Goal: Transaction & Acquisition: Purchase product/service

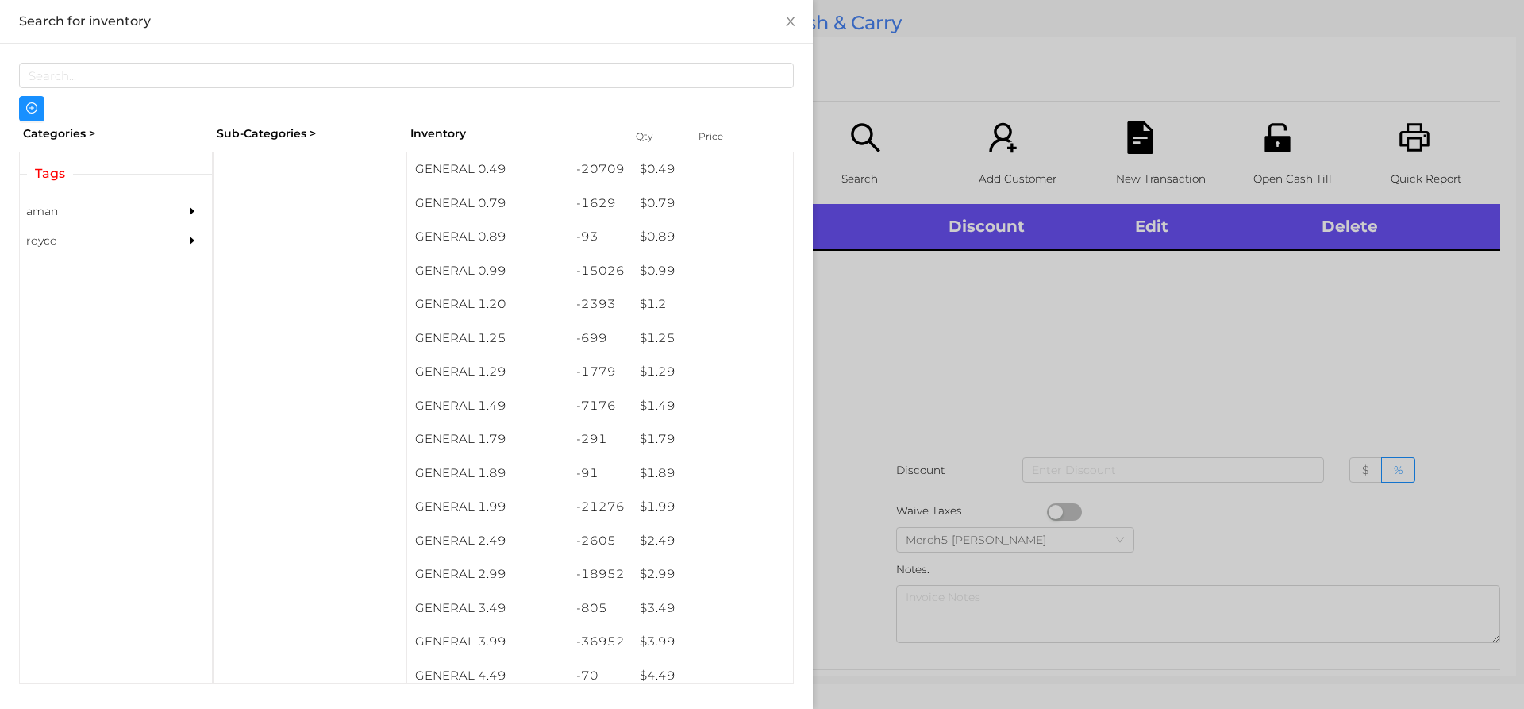
scroll to position [29, 0]
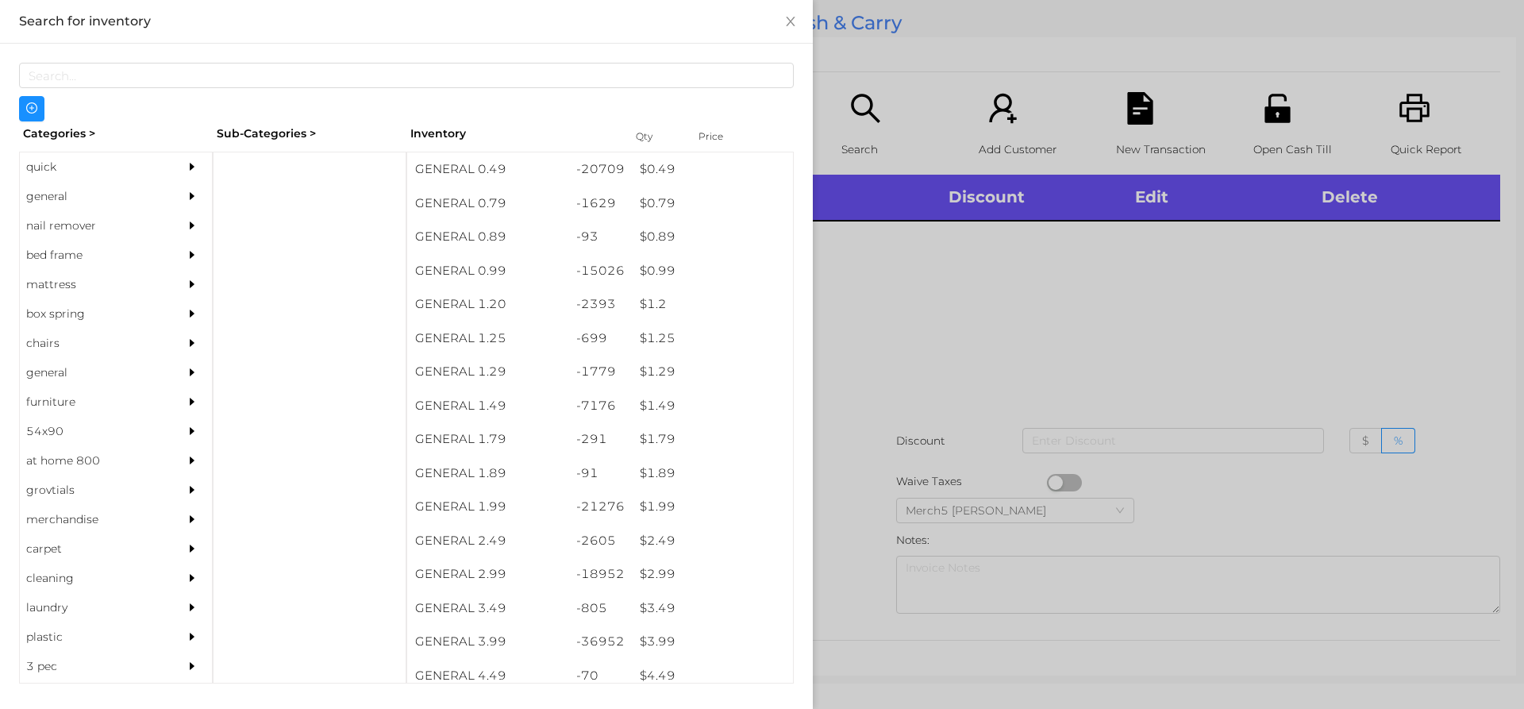
click at [156, 187] on div "general" at bounding box center [116, 196] width 192 height 29
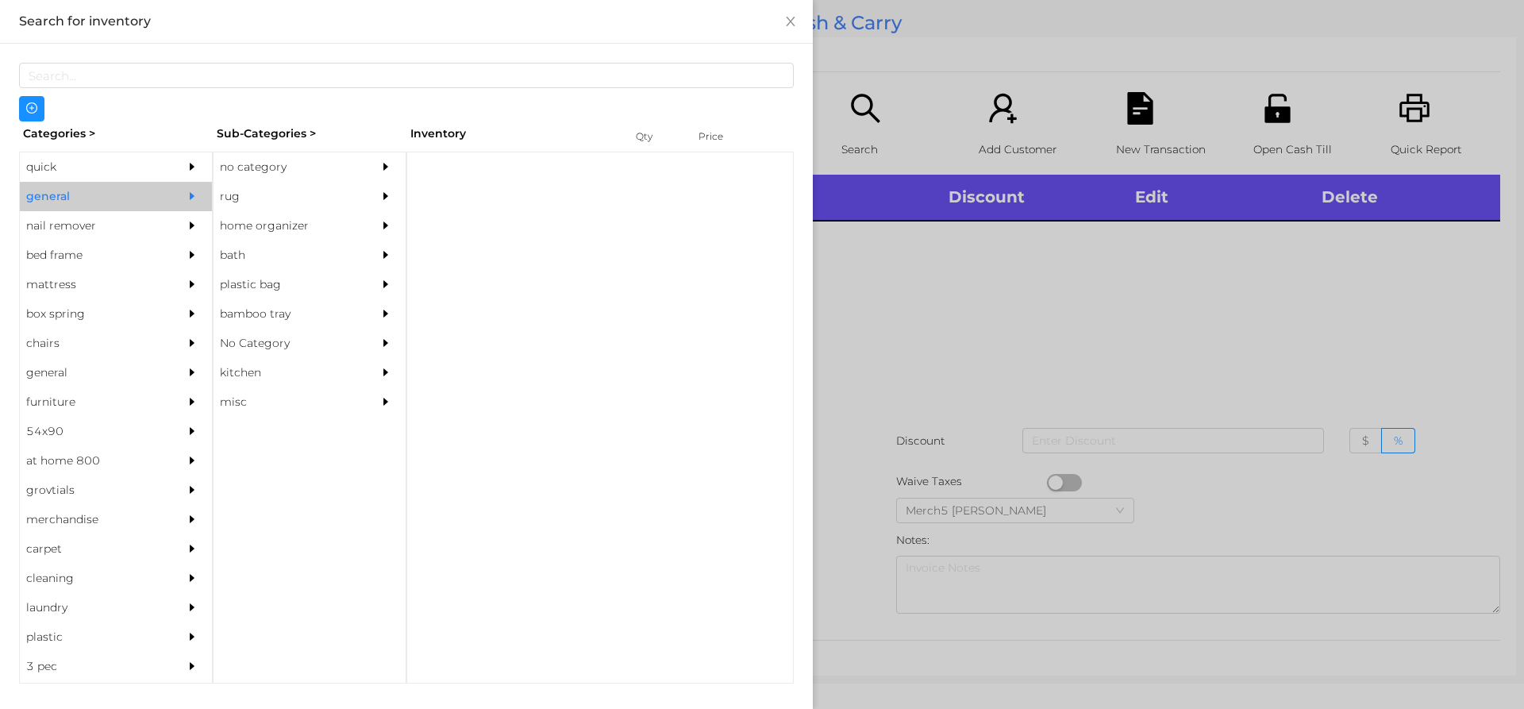
click at [327, 166] on div "no category" at bounding box center [286, 166] width 144 height 29
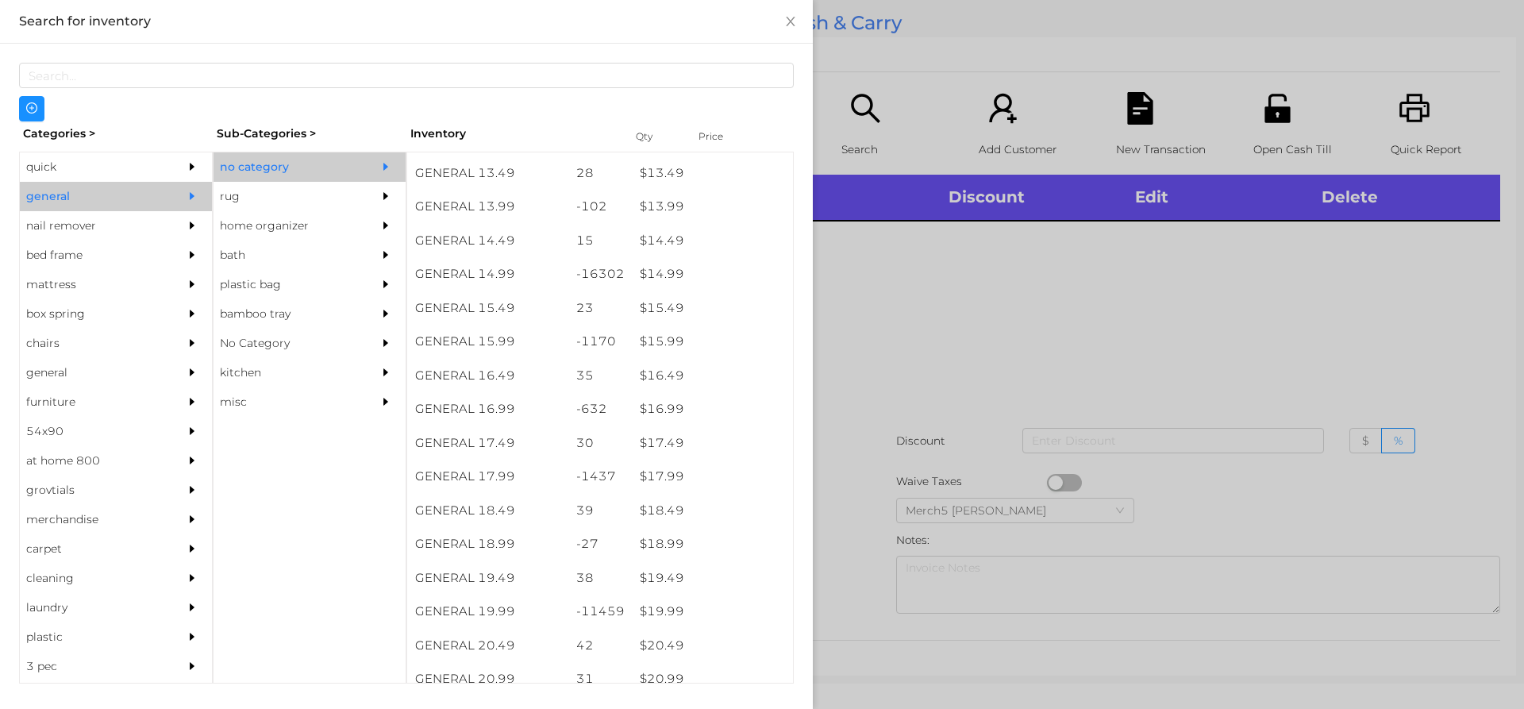
scroll to position [1351, 0]
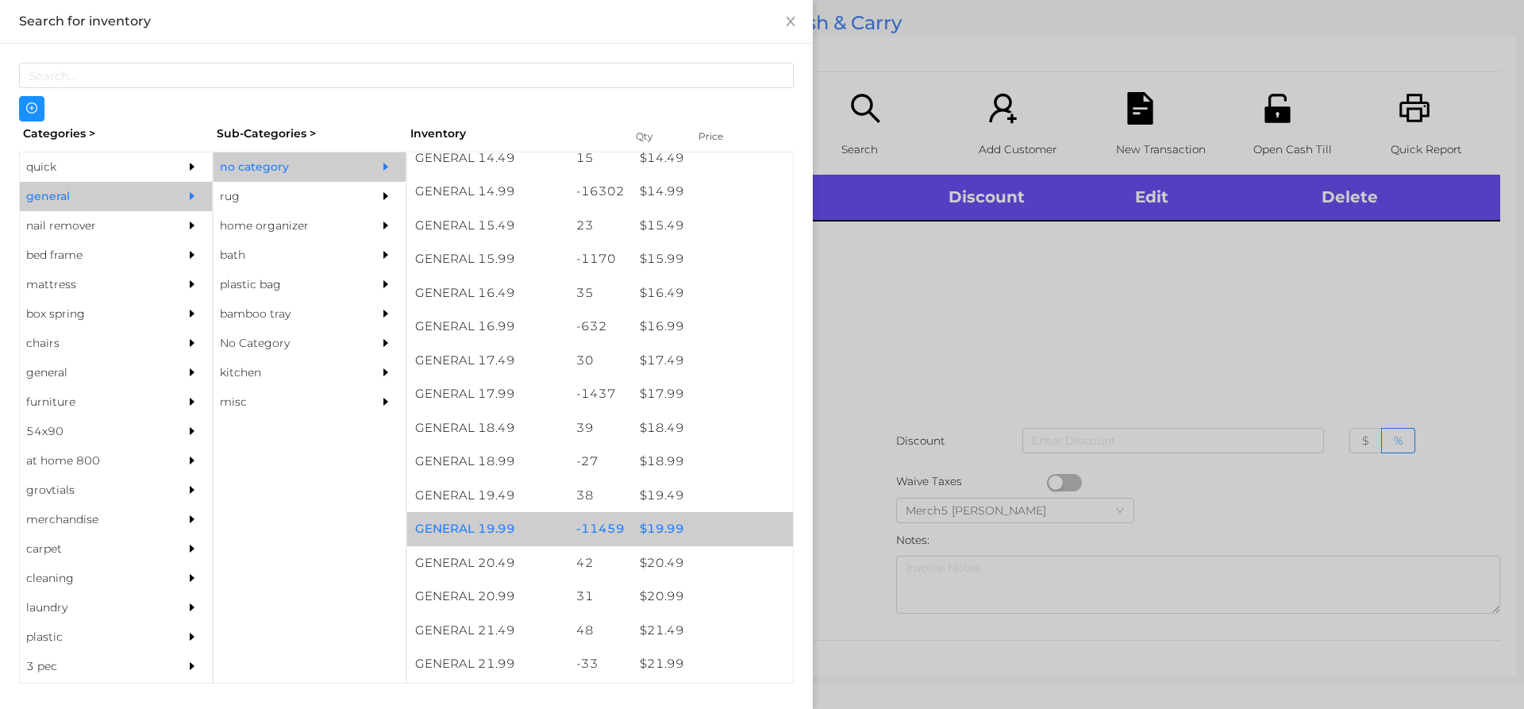
click at [723, 526] on div "$ 19.99" at bounding box center [712, 529] width 161 height 34
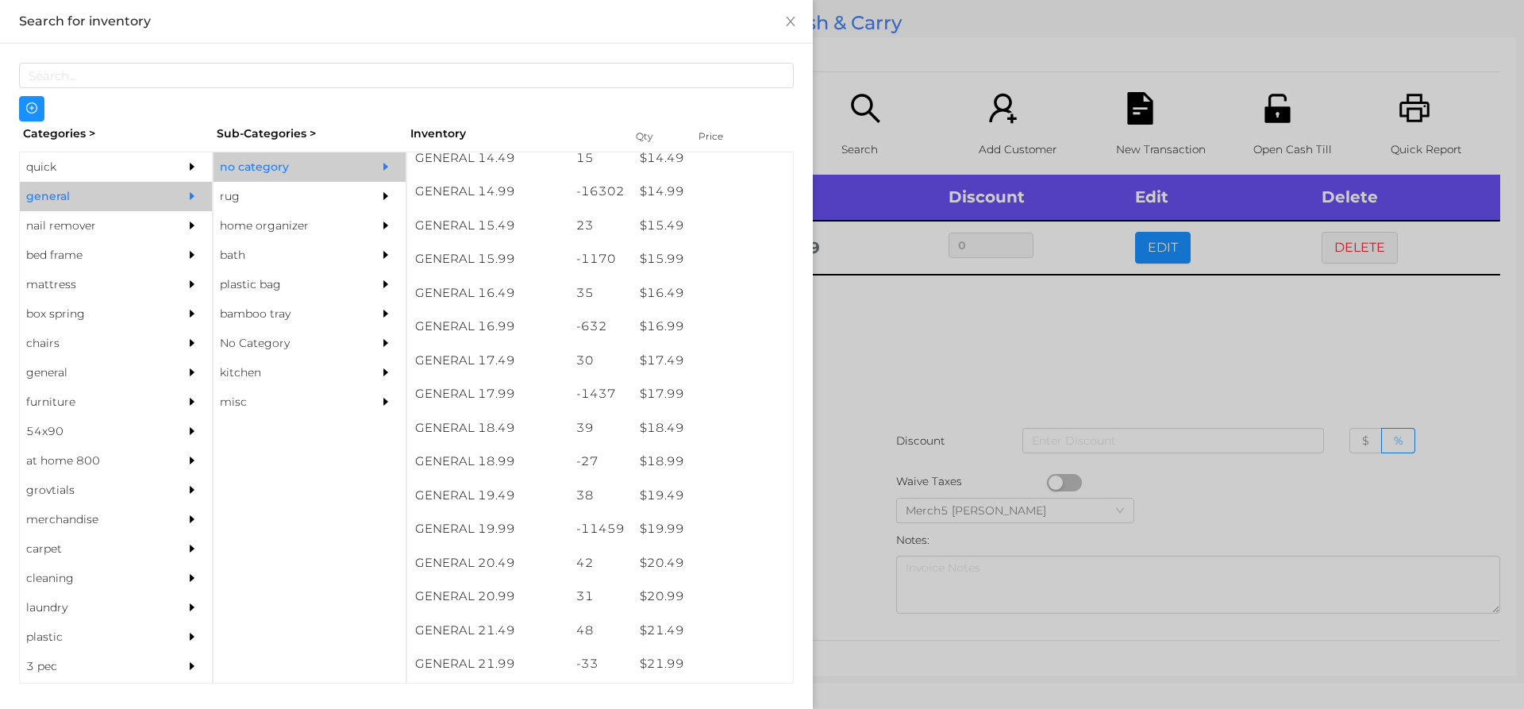
click at [1009, 402] on div at bounding box center [762, 354] width 1524 height 709
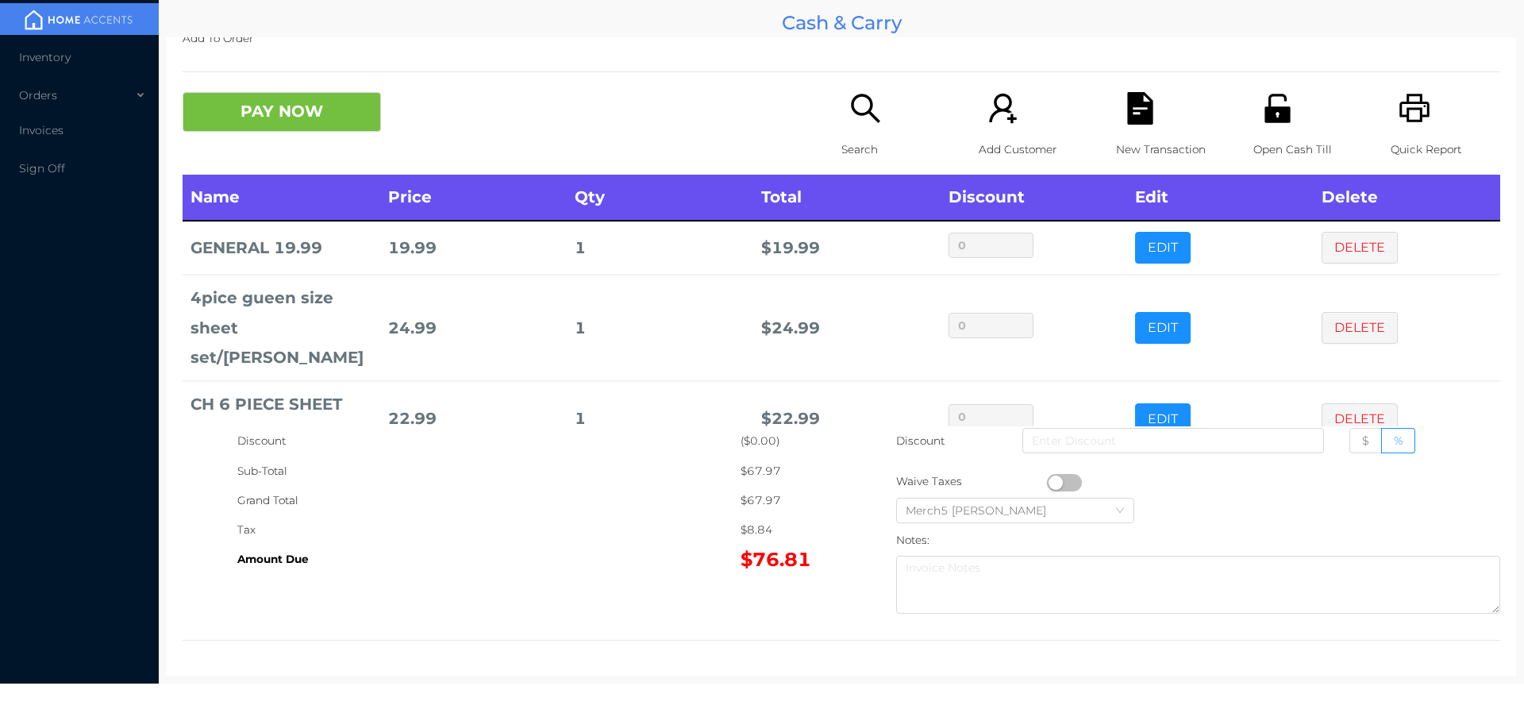
scroll to position [18, 0]
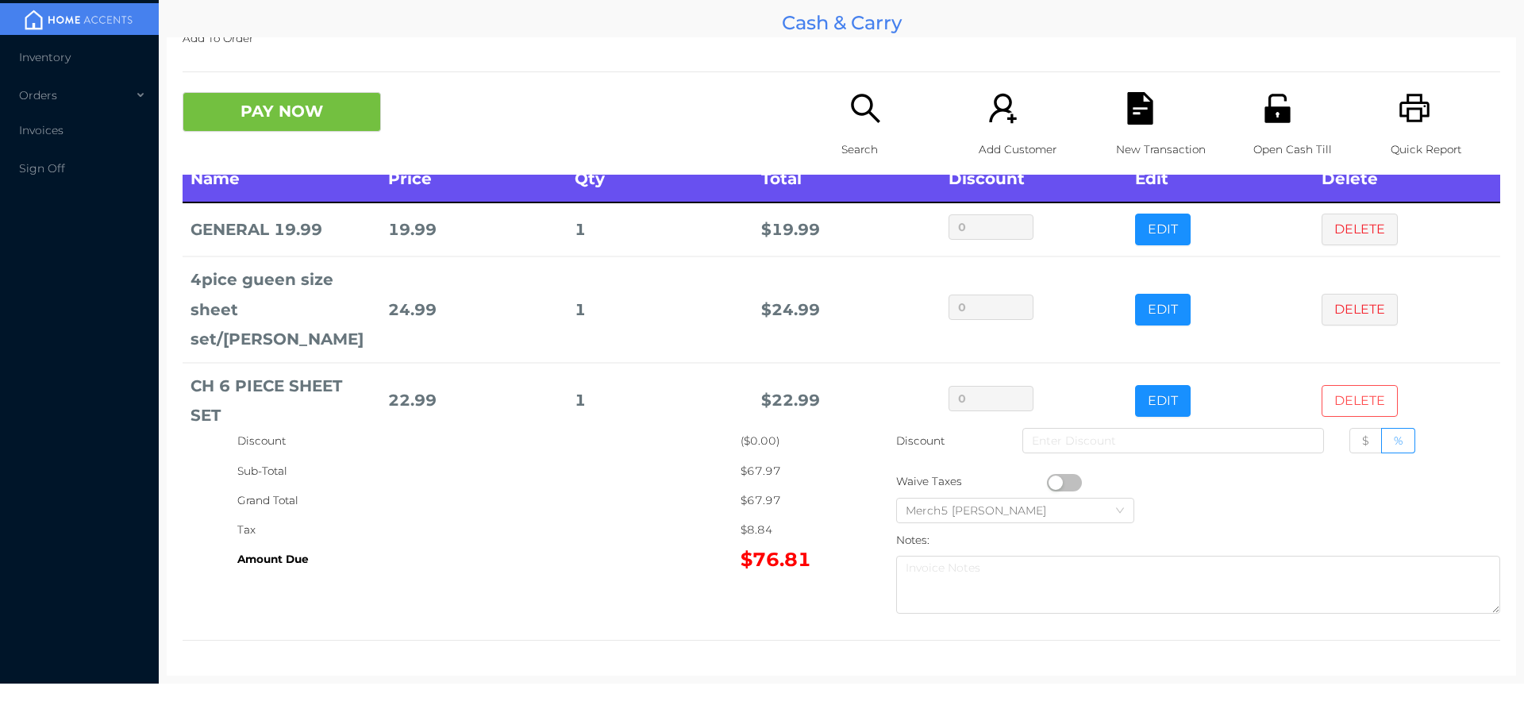
click at [1343, 385] on button "DELETE" at bounding box center [1360, 401] width 76 height 32
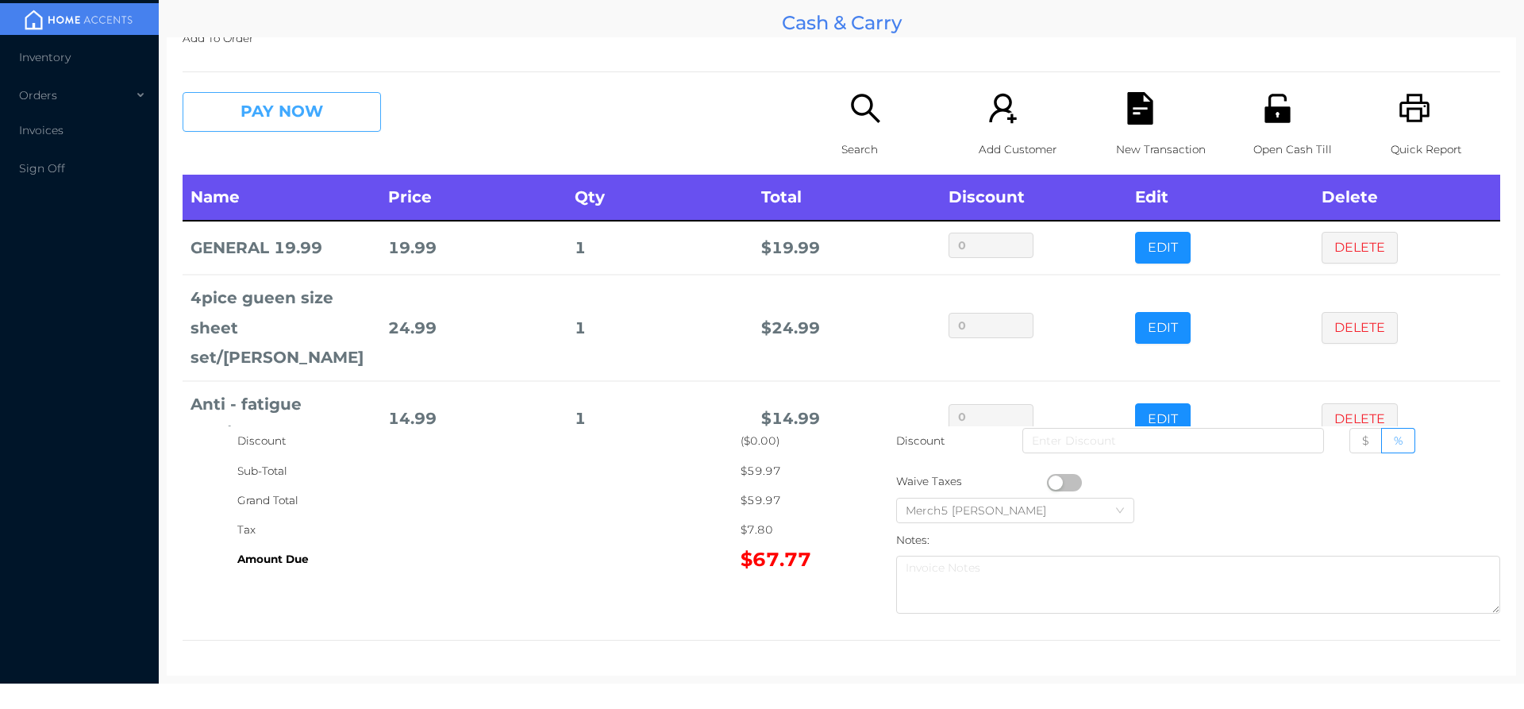
click at [342, 103] on button "PAY NOW" at bounding box center [282, 112] width 198 height 40
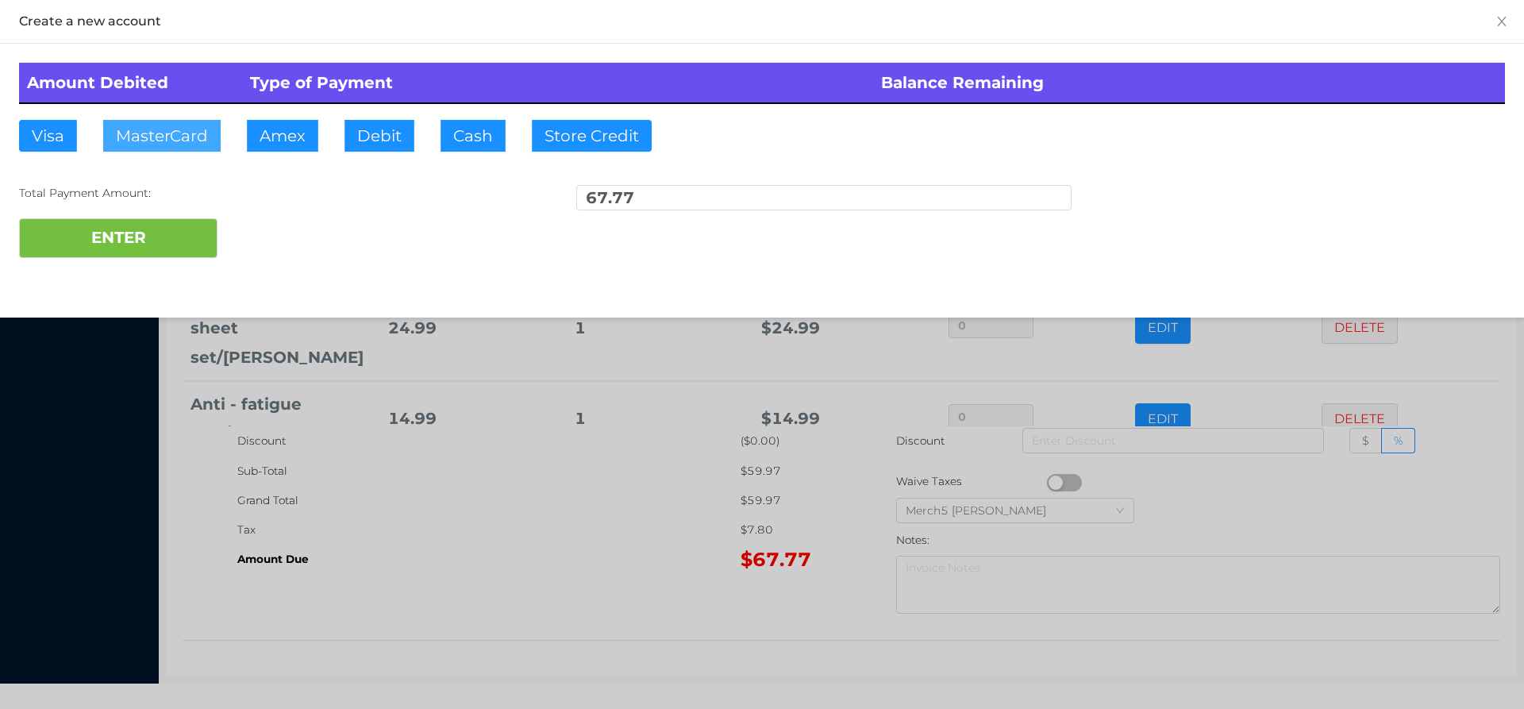
click at [187, 133] on button "MasterCard" at bounding box center [162, 136] width 118 height 32
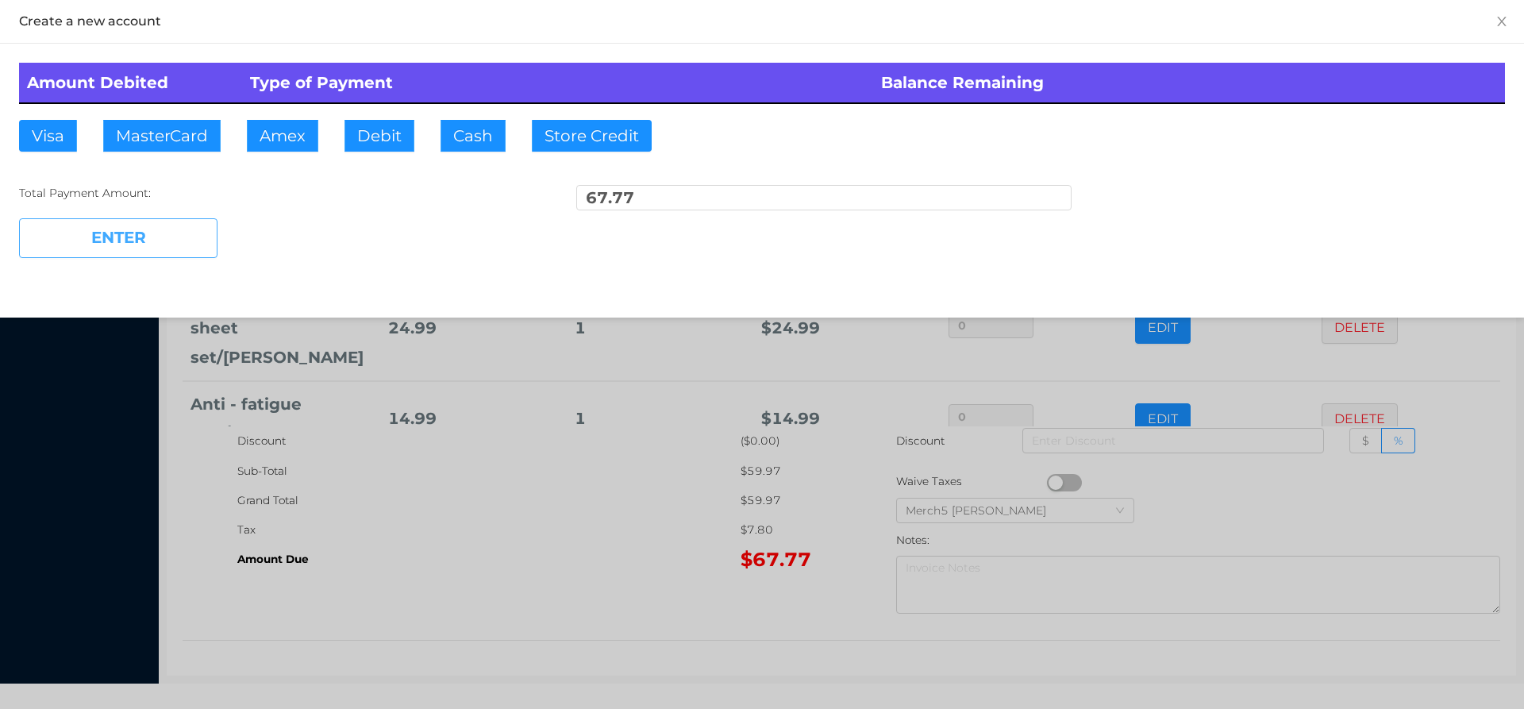
click at [182, 228] on button "ENTER" at bounding box center [118, 238] width 198 height 40
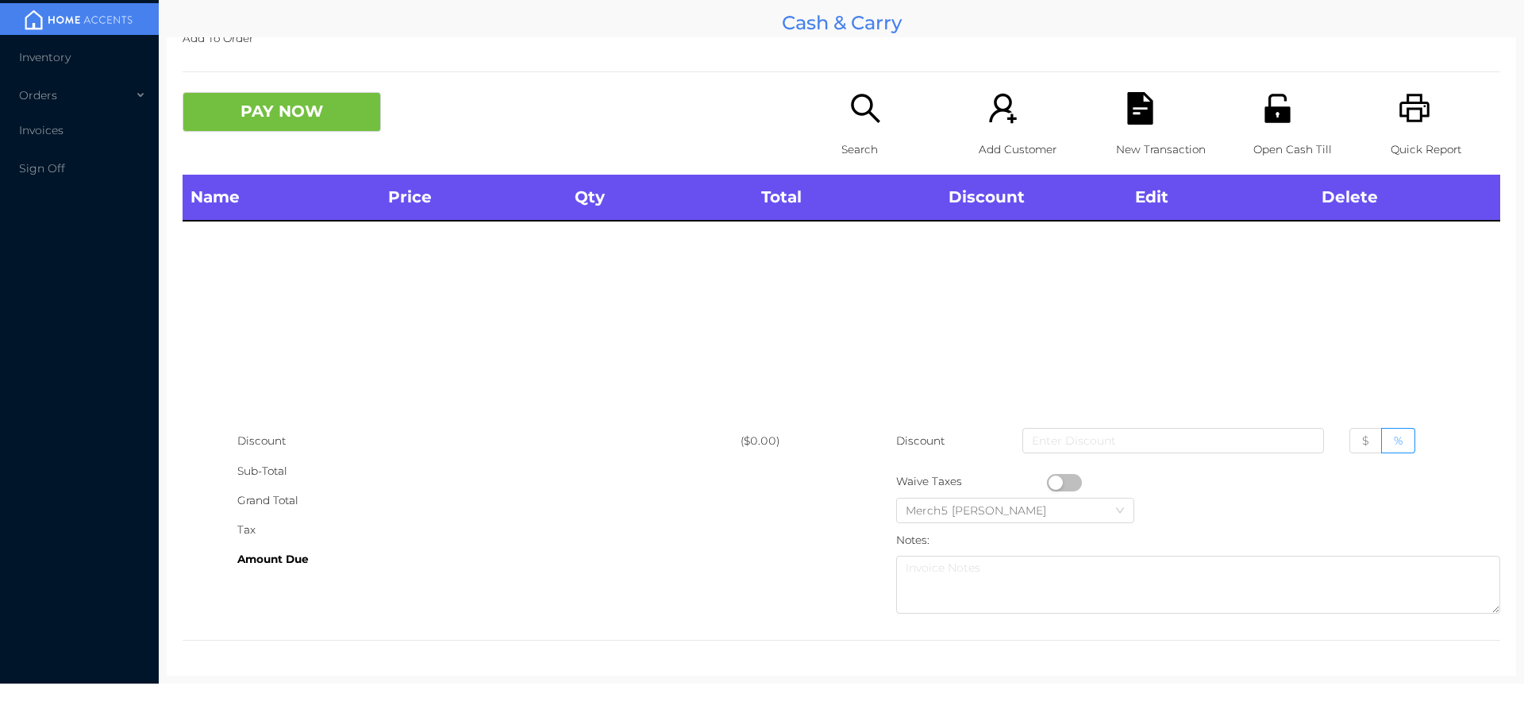
drag, startPoint x: 885, startPoint y: 96, endPoint x: 887, endPoint y: 110, distance: 13.6
click at [887, 110] on div "Search" at bounding box center [897, 133] width 110 height 83
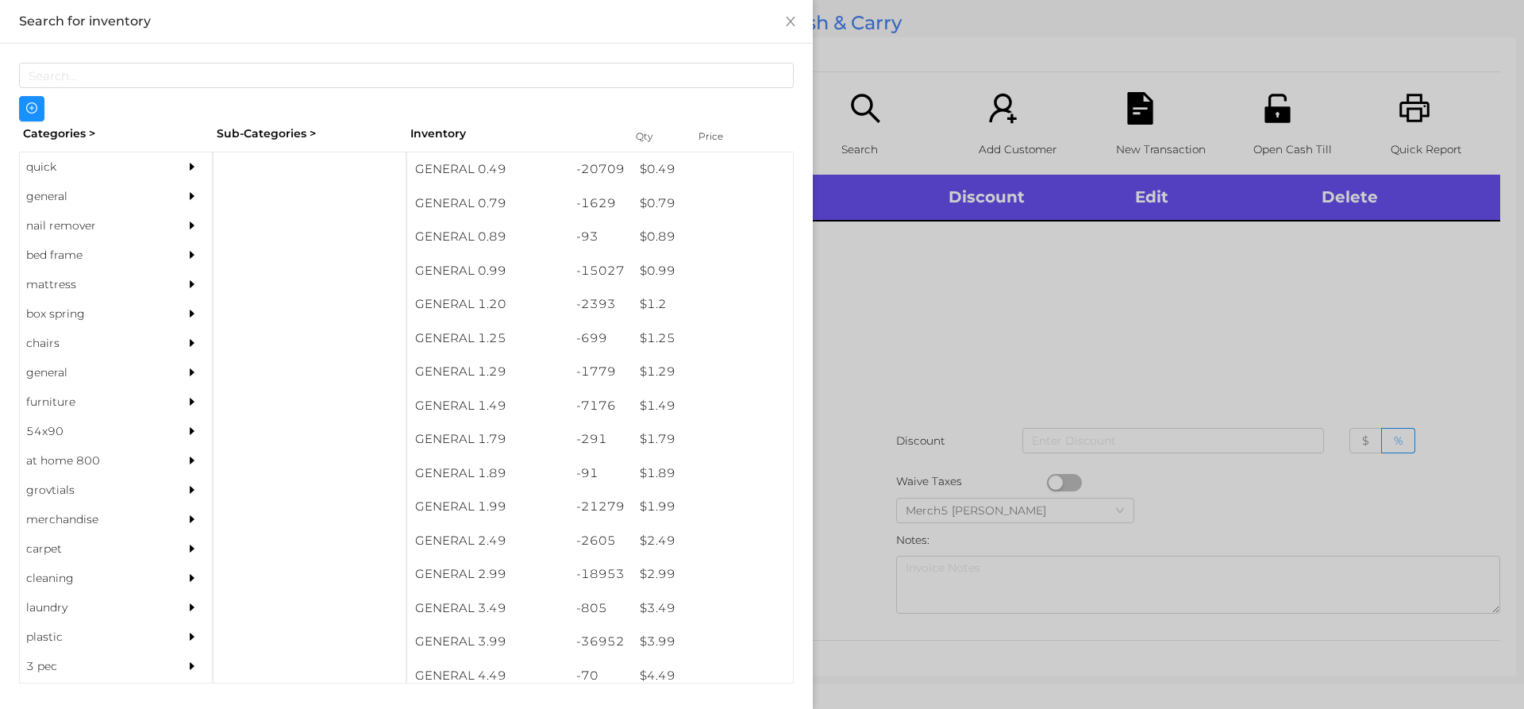
click at [160, 194] on div "general" at bounding box center [116, 196] width 192 height 29
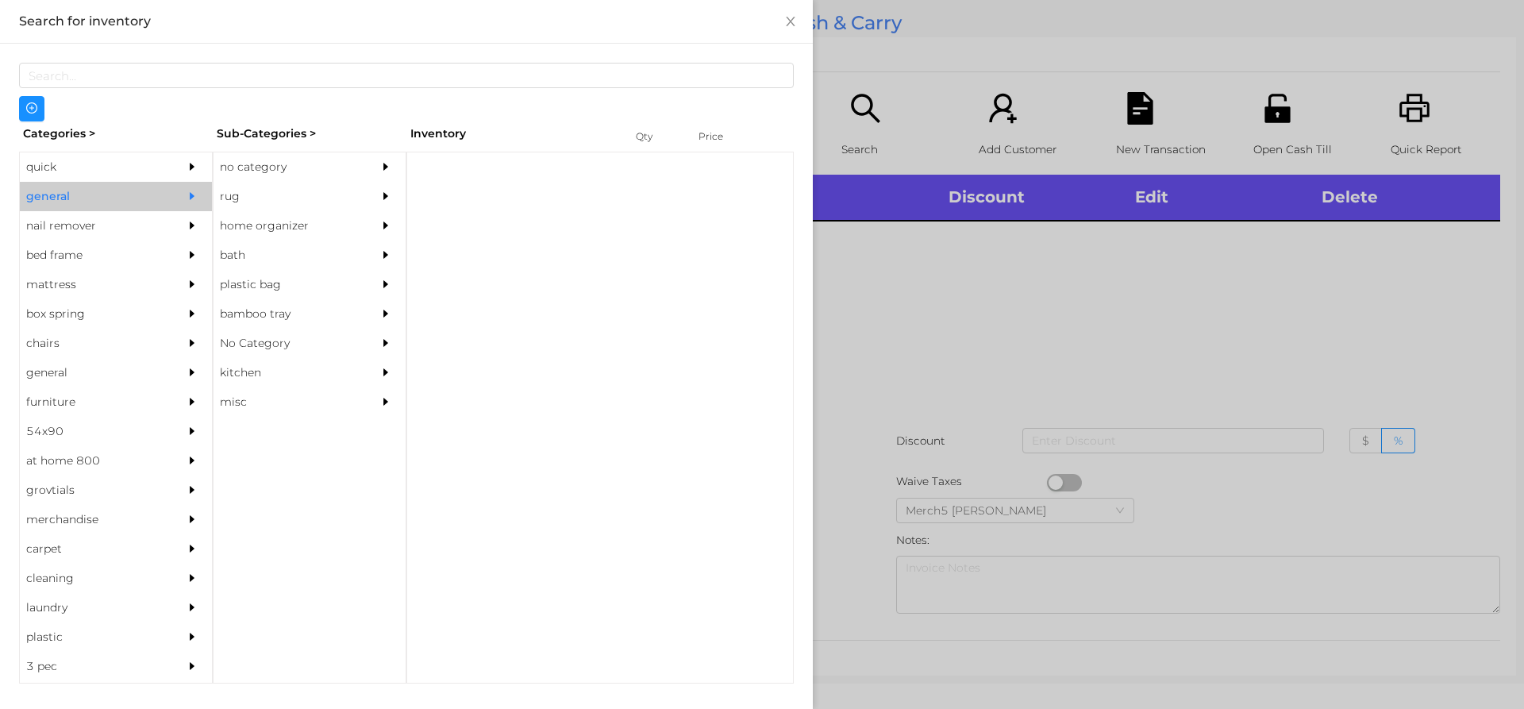
click at [374, 157] on div at bounding box center [390, 166] width 32 height 29
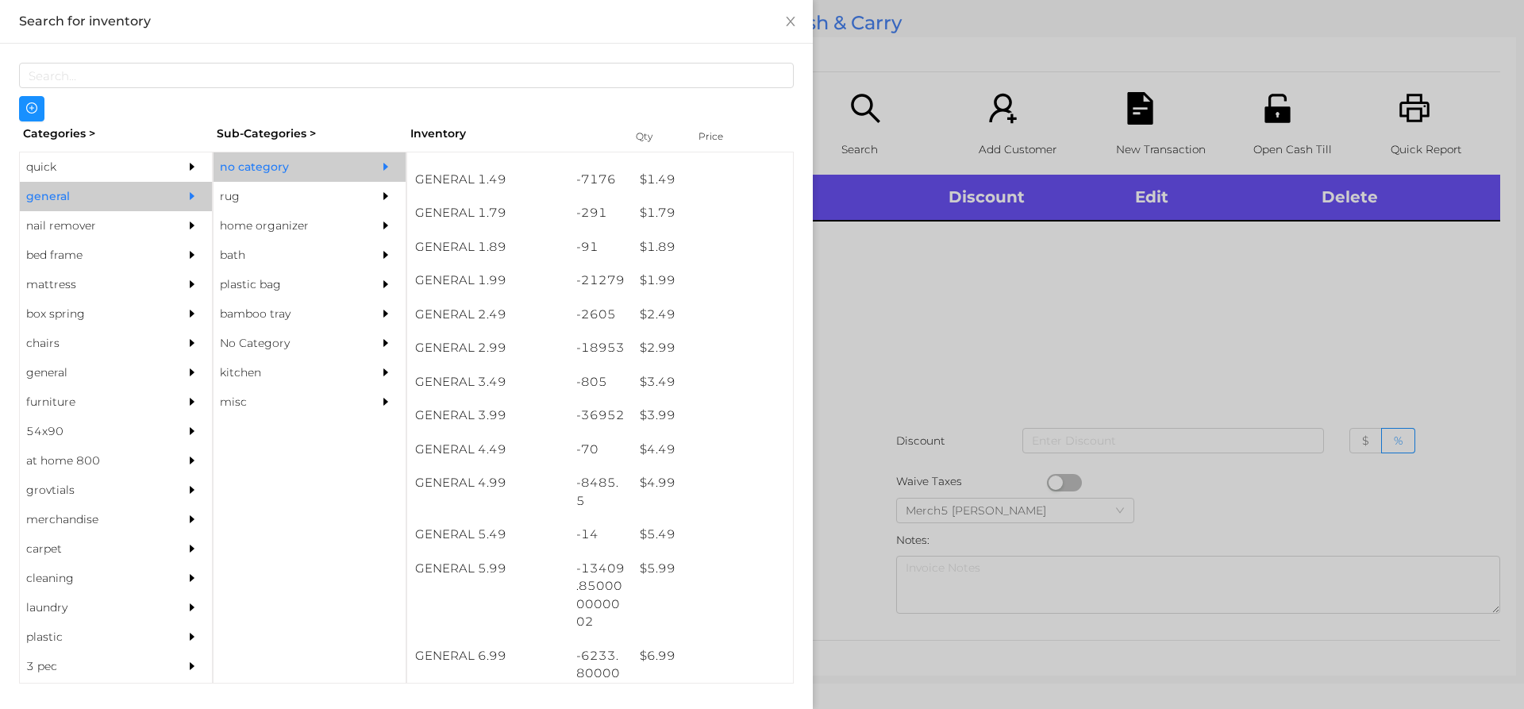
scroll to position [318, 0]
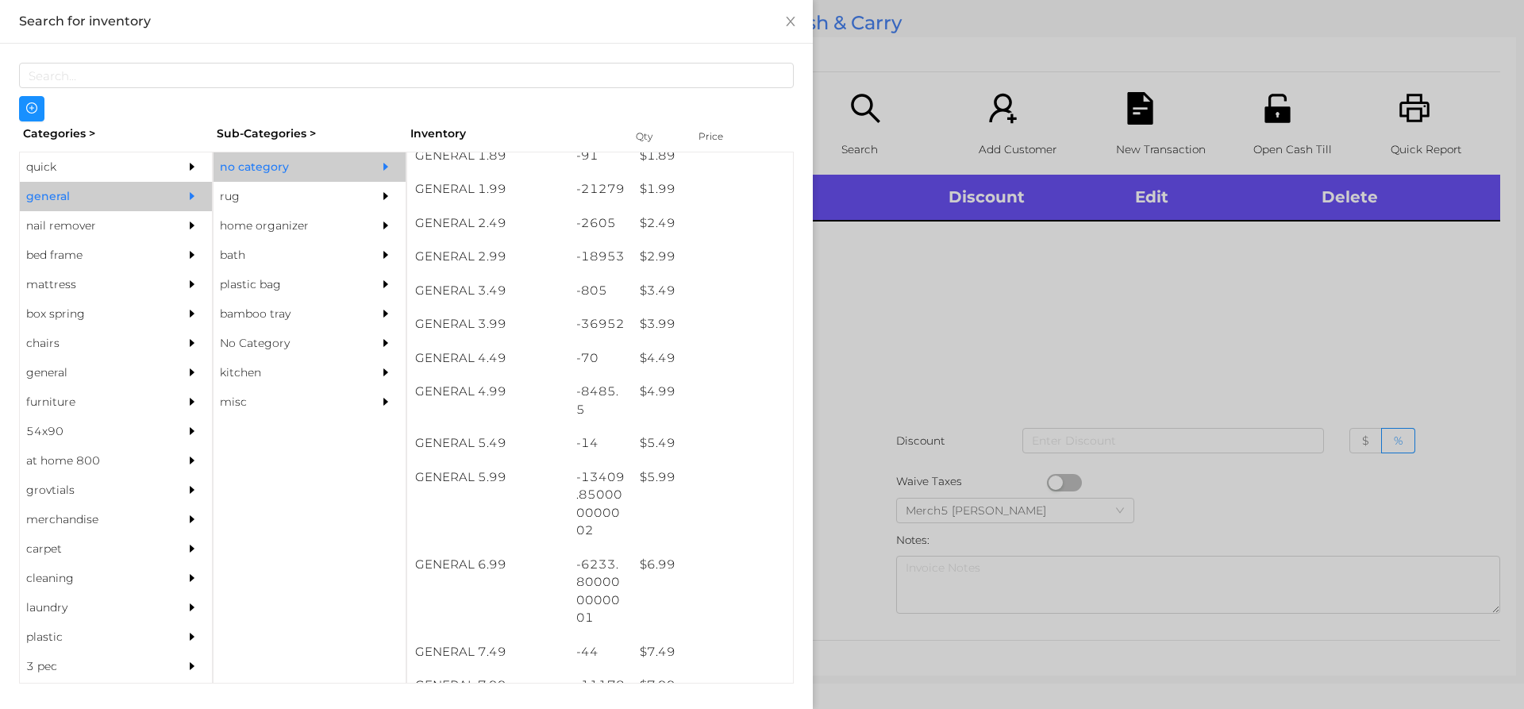
click at [1177, 235] on div at bounding box center [762, 354] width 1524 height 709
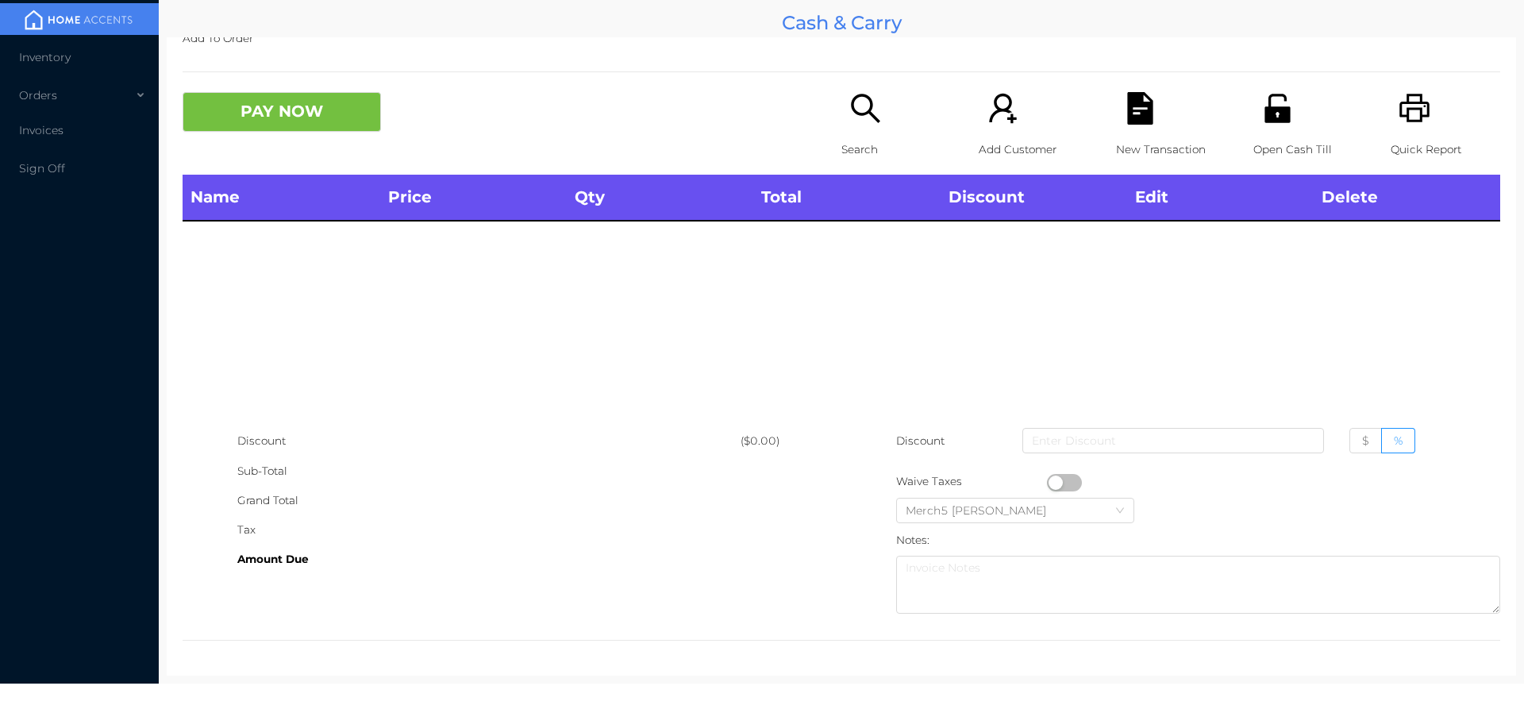
click at [1417, 117] on icon "icon: printer" at bounding box center [1415, 108] width 30 height 29
click at [896, 125] on div "Search" at bounding box center [897, 133] width 110 height 83
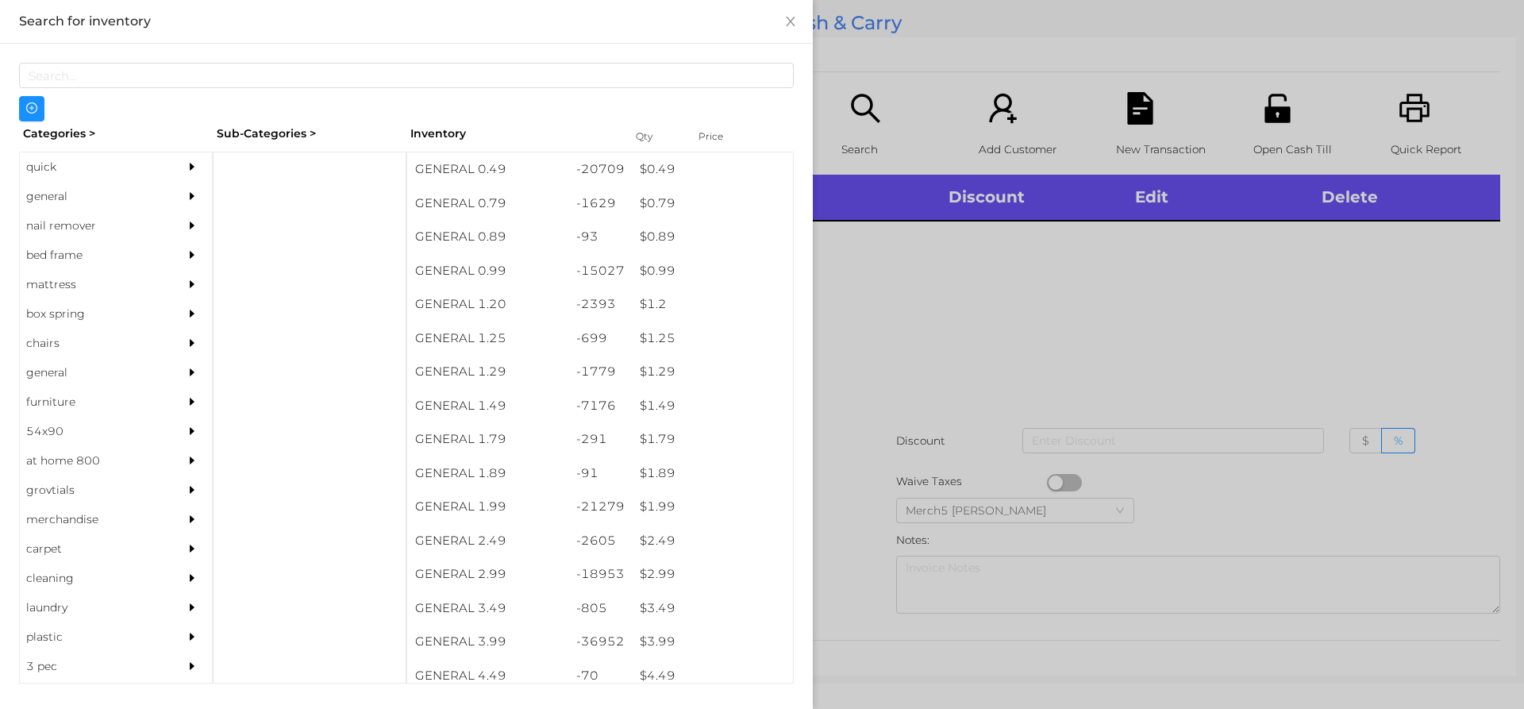
click at [1181, 341] on div at bounding box center [762, 354] width 1524 height 709
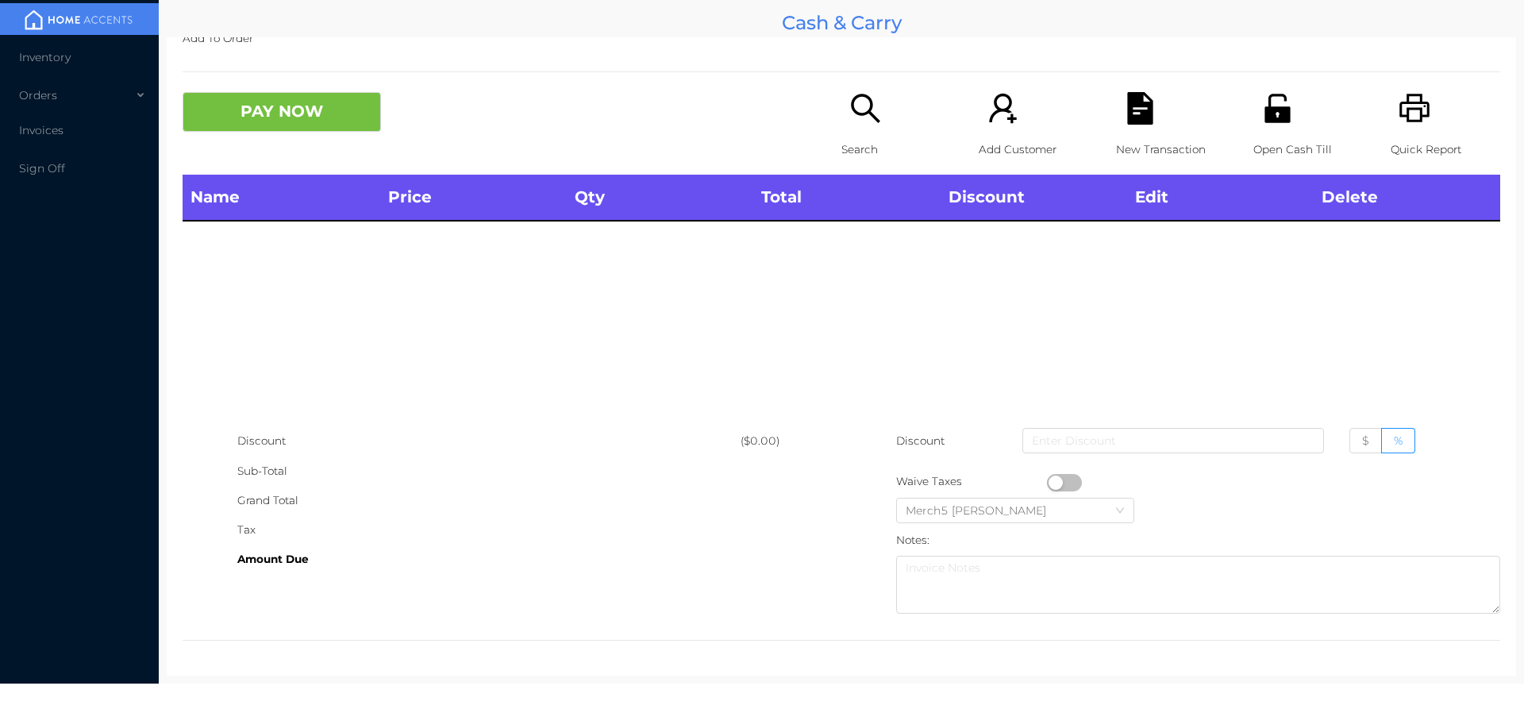
click at [1406, 118] on icon "icon: printer" at bounding box center [1415, 108] width 33 height 33
click at [1404, 111] on icon "icon: printer" at bounding box center [1415, 108] width 33 height 33
